Goal: Task Accomplishment & Management: Manage account settings

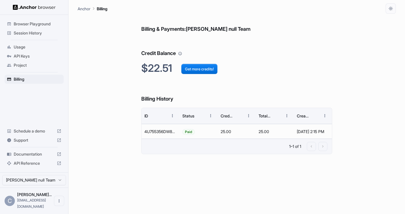
click at [38, 33] on span "Session History" at bounding box center [38, 33] width 48 height 6
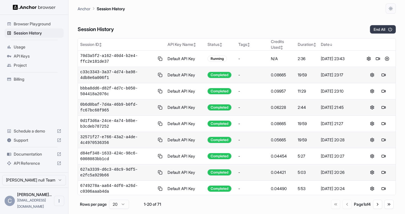
click at [376, 27] on button "End All" at bounding box center [383, 29] width 26 height 9
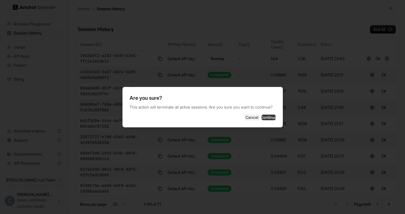
click at [263, 118] on button "Continue" at bounding box center [268, 118] width 14 height 6
